Goal: Communication & Community: Participate in discussion

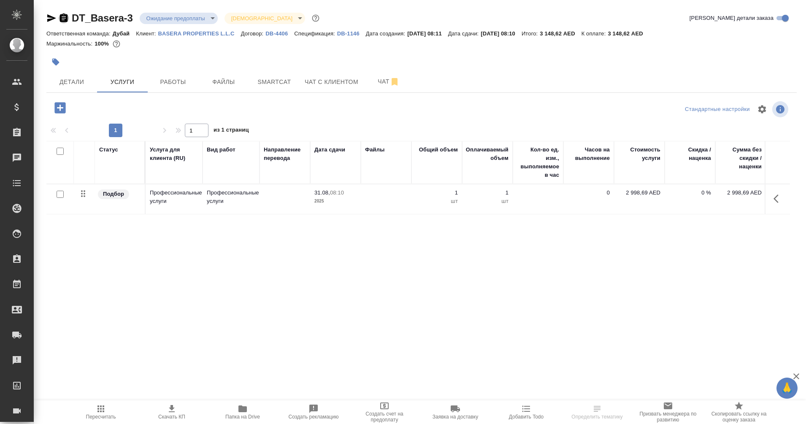
click at [64, 17] on icon "button" at bounding box center [64, 17] width 8 height 8
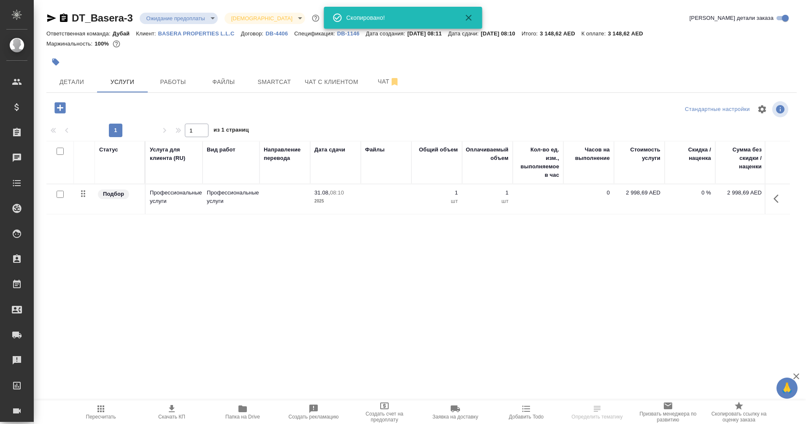
click at [47, 18] on icon "button" at bounding box center [51, 18] width 10 height 10
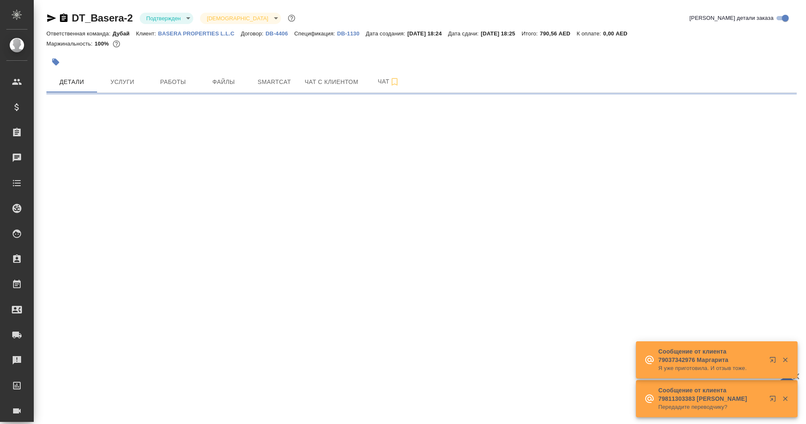
select select "RU"
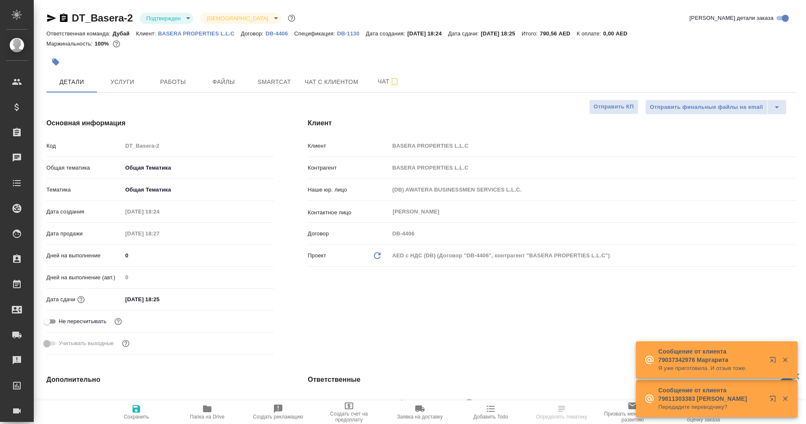
type textarea "x"
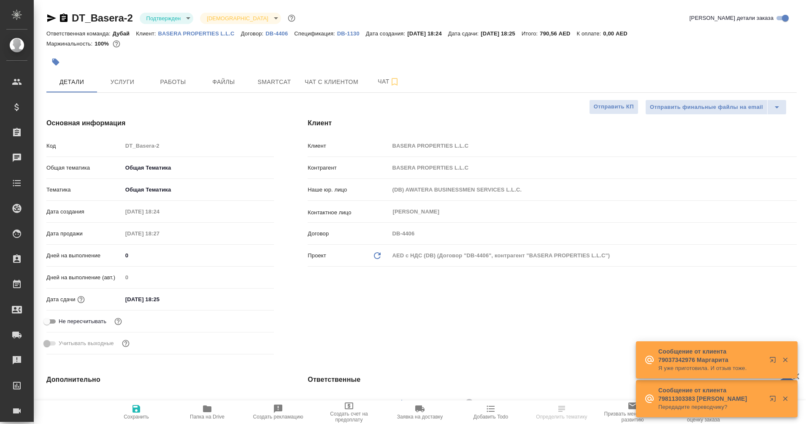
type textarea "x"
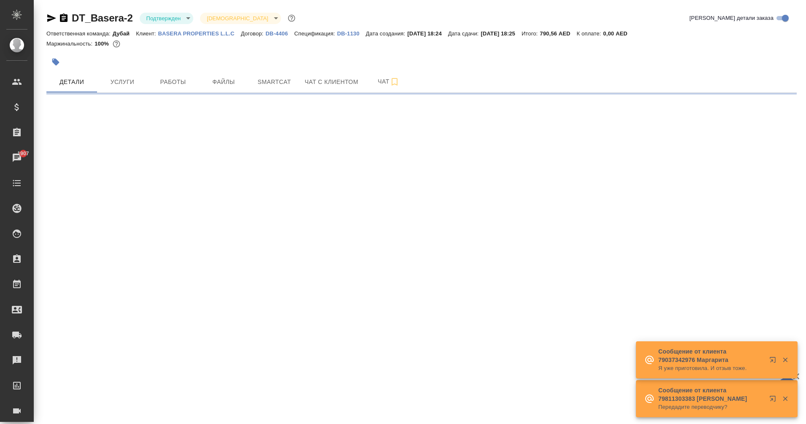
select select "RU"
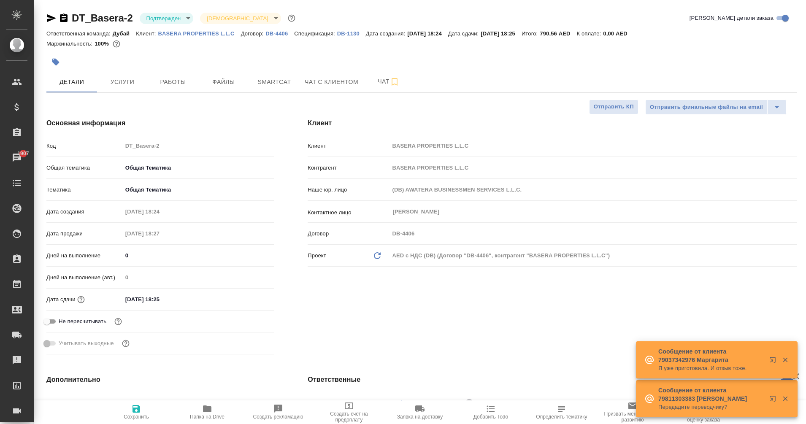
type textarea "x"
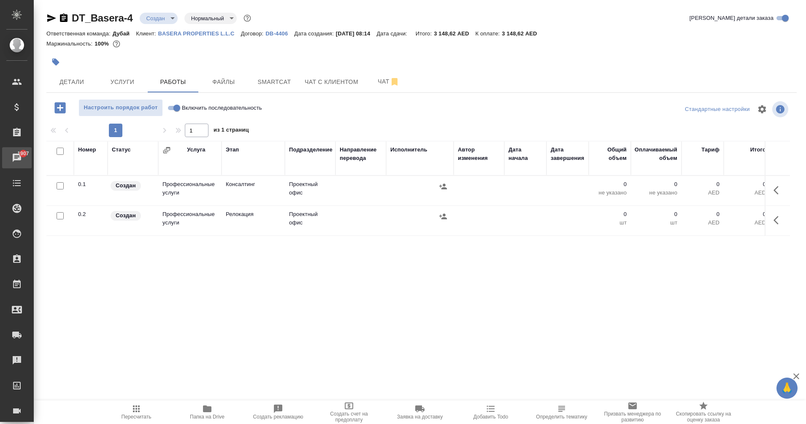
click at [68, 157] on div ".cls-1 fill:#fff; AWATERA Eganian Margarita Клиенты Спецификации Заказы 1907 Ча…" at bounding box center [403, 212] width 806 height 424
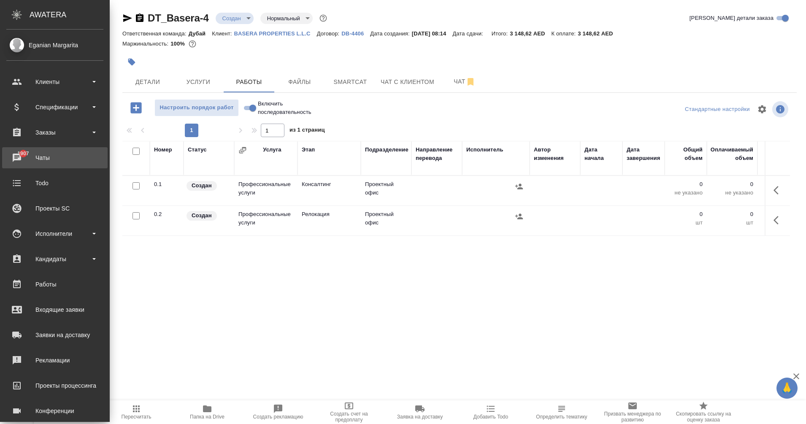
click at [26, 159] on div "Чаты" at bounding box center [54, 157] width 97 height 13
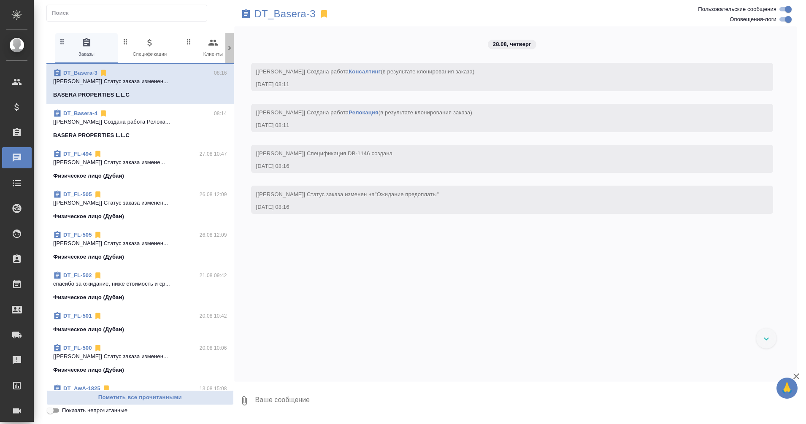
click at [229, 45] on icon at bounding box center [229, 48] width 8 height 8
click at [197, 46] on icon "button" at bounding box center [194, 43] width 10 height 10
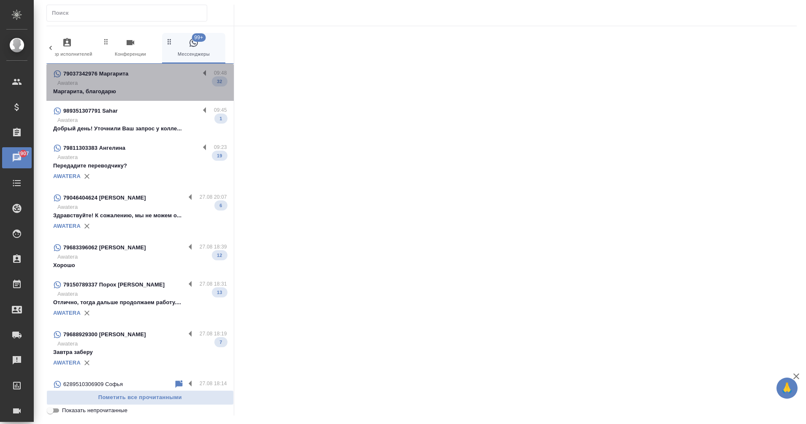
click at [165, 96] on div "79037342976 Маргарита 09:48 Awatera Маргарита, благодарю 32" at bounding box center [139, 82] width 187 height 37
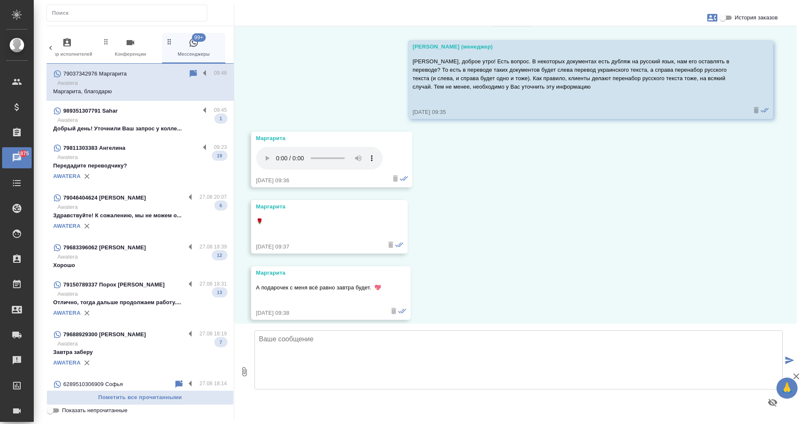
scroll to position [3805, 0]
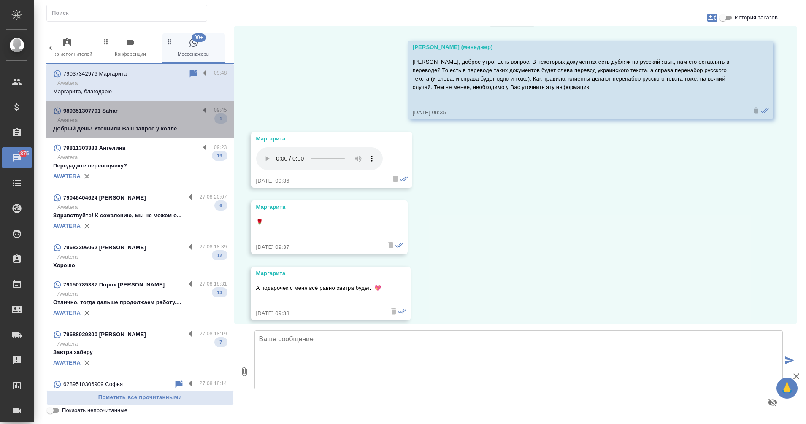
click at [151, 128] on p "Добрый день! Уточнили Ваш запрос у колле..." at bounding box center [140, 128] width 174 height 8
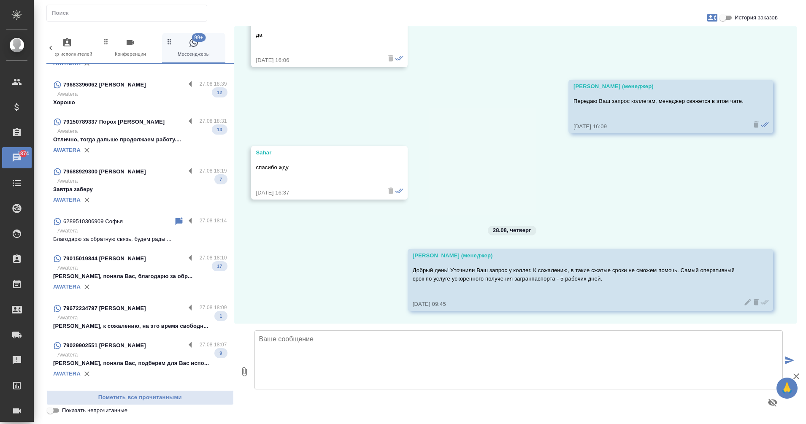
scroll to position [162, 0]
